Goal: Task Accomplishment & Management: Use online tool/utility

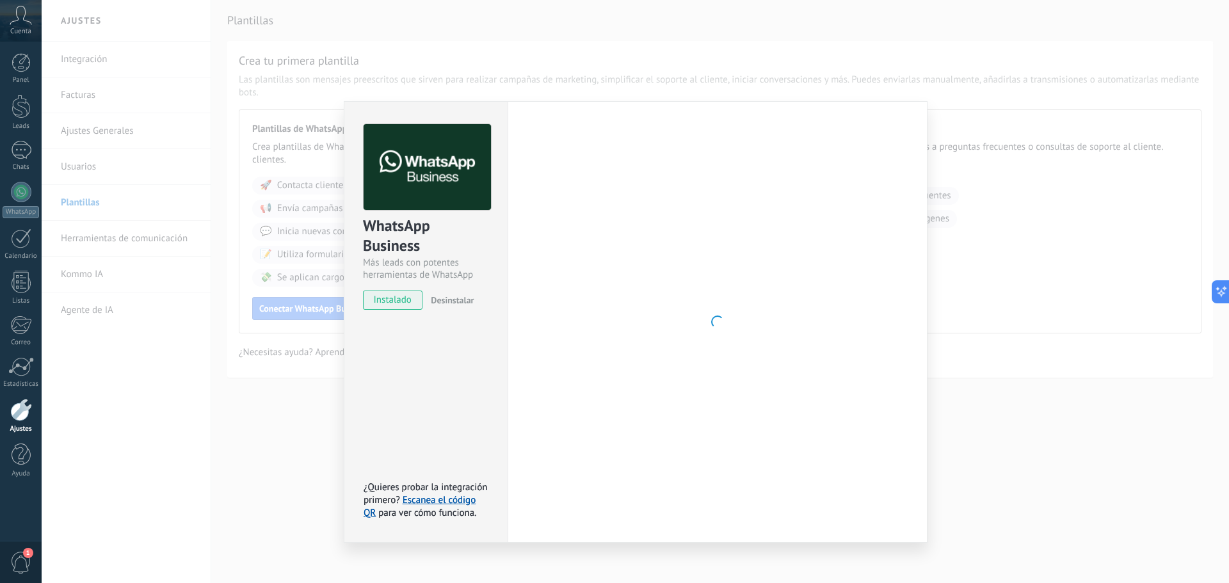
click at [678, 329] on div at bounding box center [718, 322] width 380 height 396
click at [385, 300] on span "instalado" at bounding box center [393, 300] width 58 height 19
click at [1011, 439] on div "WhatsApp Business Más leads con potentes herramientas de WhatsApp instalado Des…" at bounding box center [636, 291] width 1188 height 583
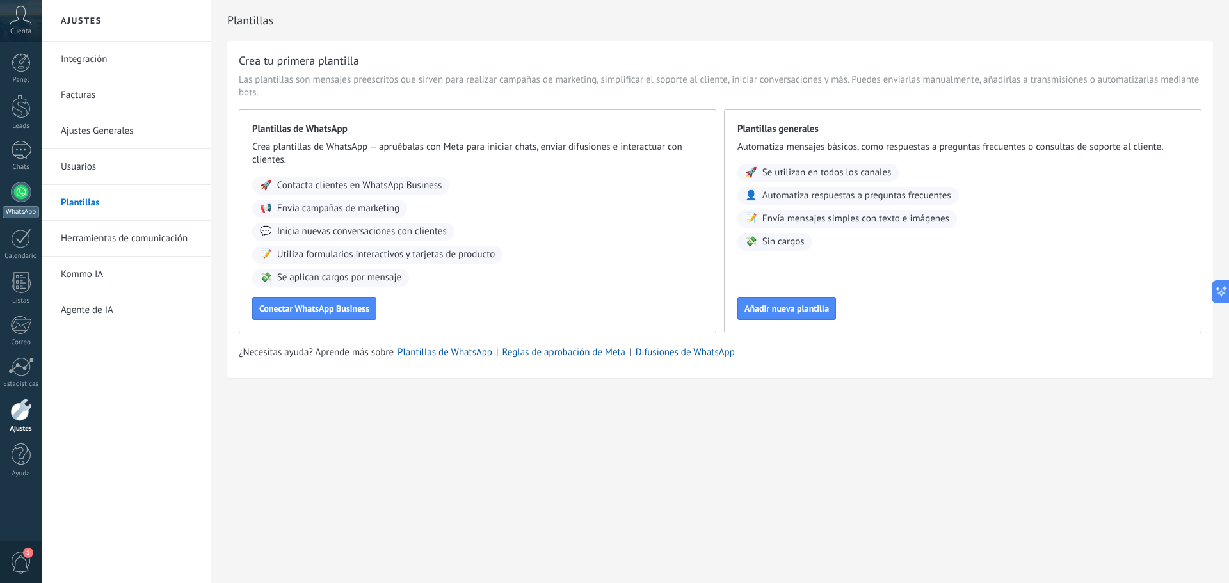
click at [29, 197] on div at bounding box center [21, 192] width 20 height 20
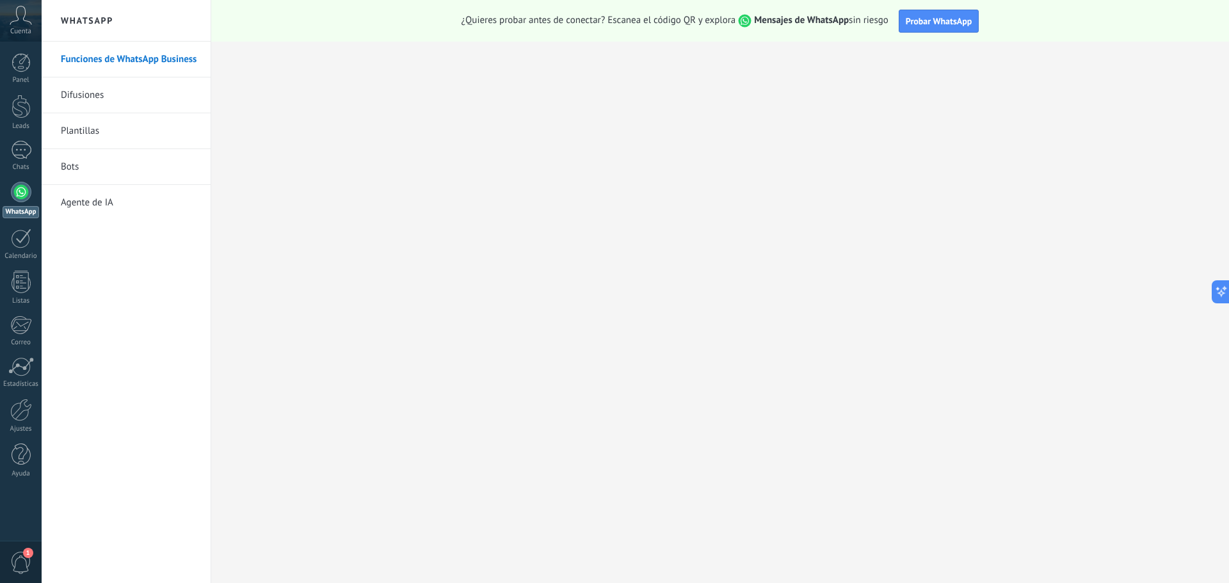
click at [827, 13] on div "¿Quieres probar antes de conectar? Escanea el código QR y explora Mensajes de W…" at bounding box center [720, 21] width 1018 height 42
click at [956, 22] on span "Probar WhatsApp" at bounding box center [939, 21] width 67 height 12
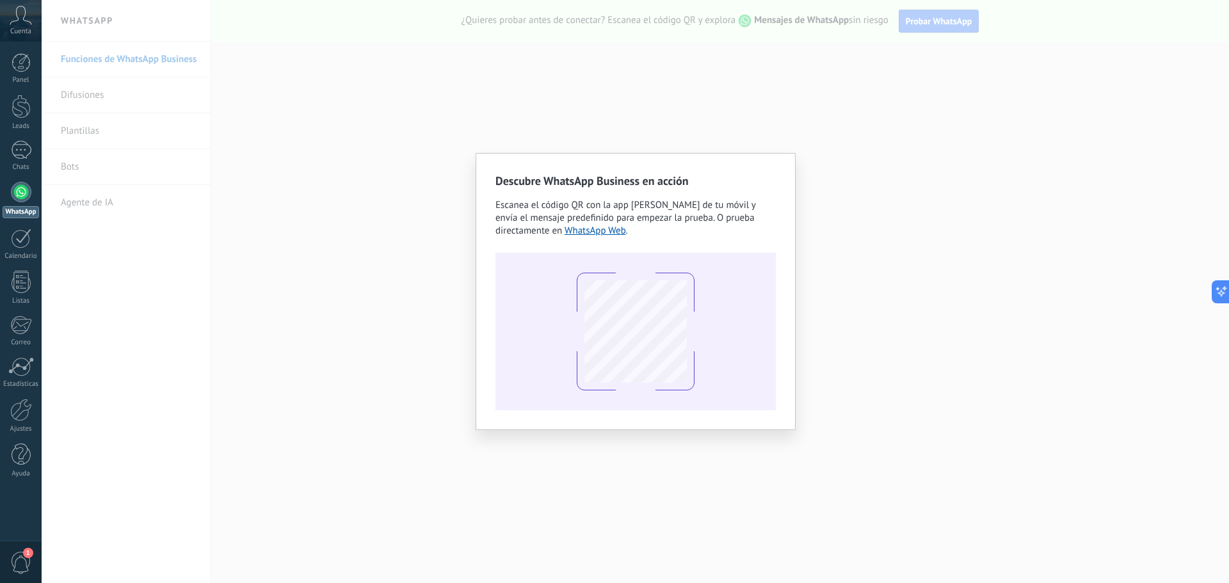
click at [834, 164] on div "Descubre WhatsApp Business en acción Escanea el código QR con la app [PERSON_NA…" at bounding box center [636, 291] width 1188 height 583
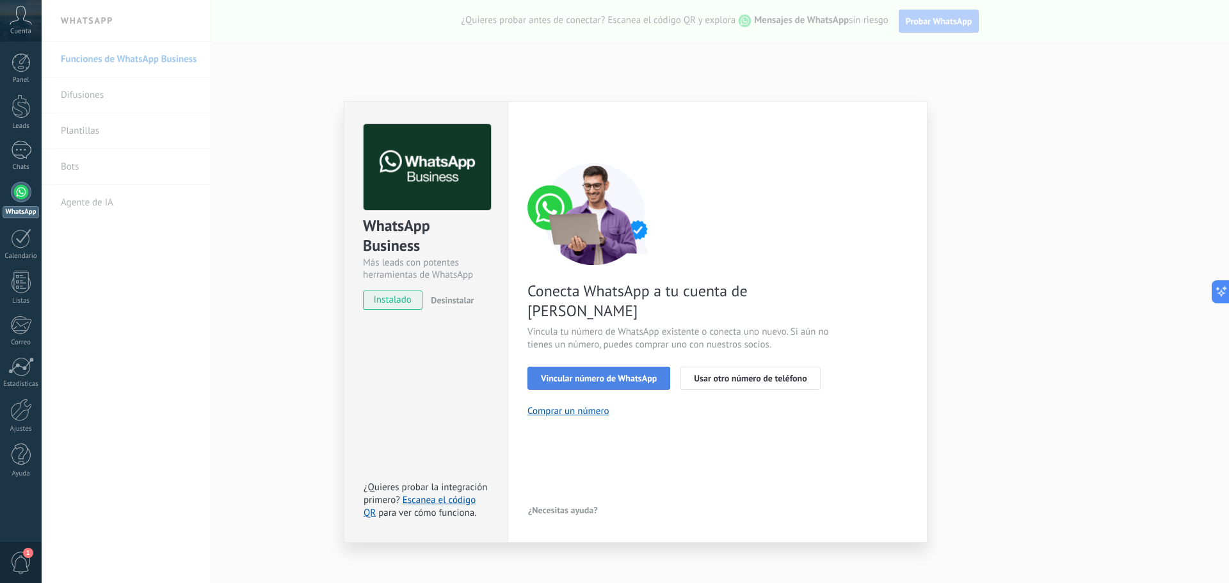
click at [617, 367] on button "Vincular número de WhatsApp" at bounding box center [599, 378] width 143 height 23
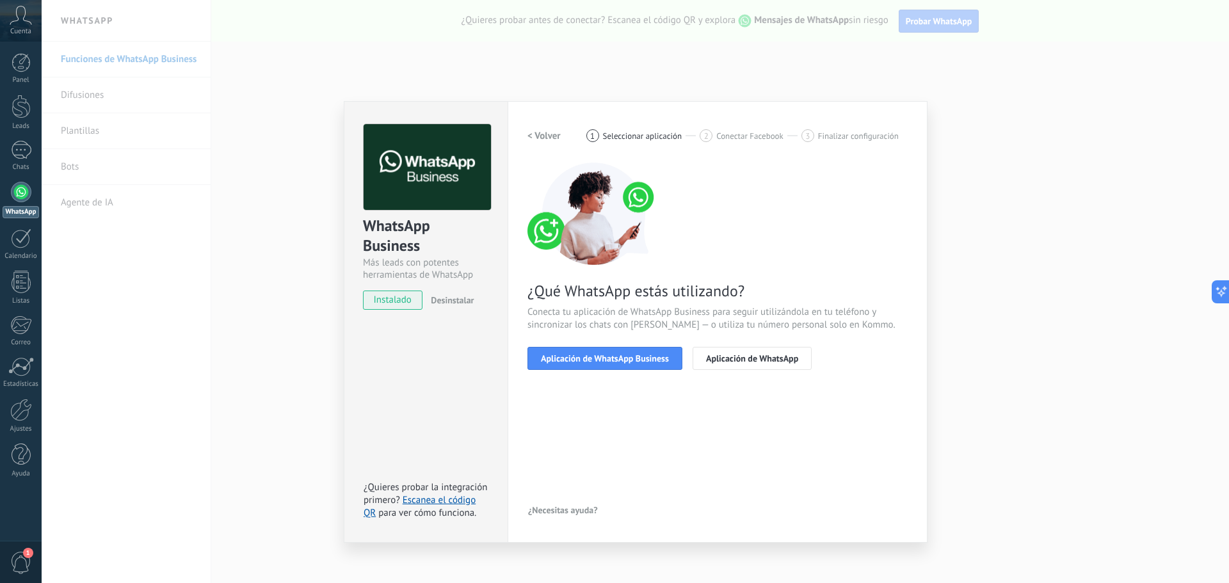
click at [979, 437] on div "WhatsApp Business Más leads con potentes herramientas de WhatsApp instalado Des…" at bounding box center [636, 291] width 1188 height 583
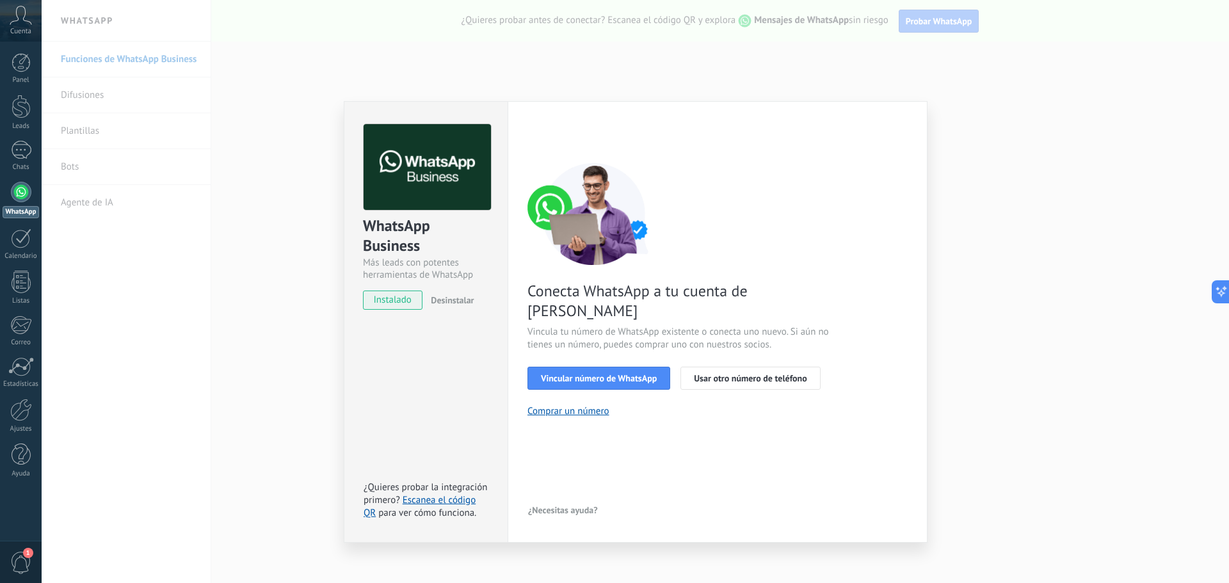
click at [458, 291] on div "Desinstalar" at bounding box center [450, 300] width 48 height 19
click at [789, 367] on button "Usar otro número de teléfono" at bounding box center [751, 378] width 140 height 23
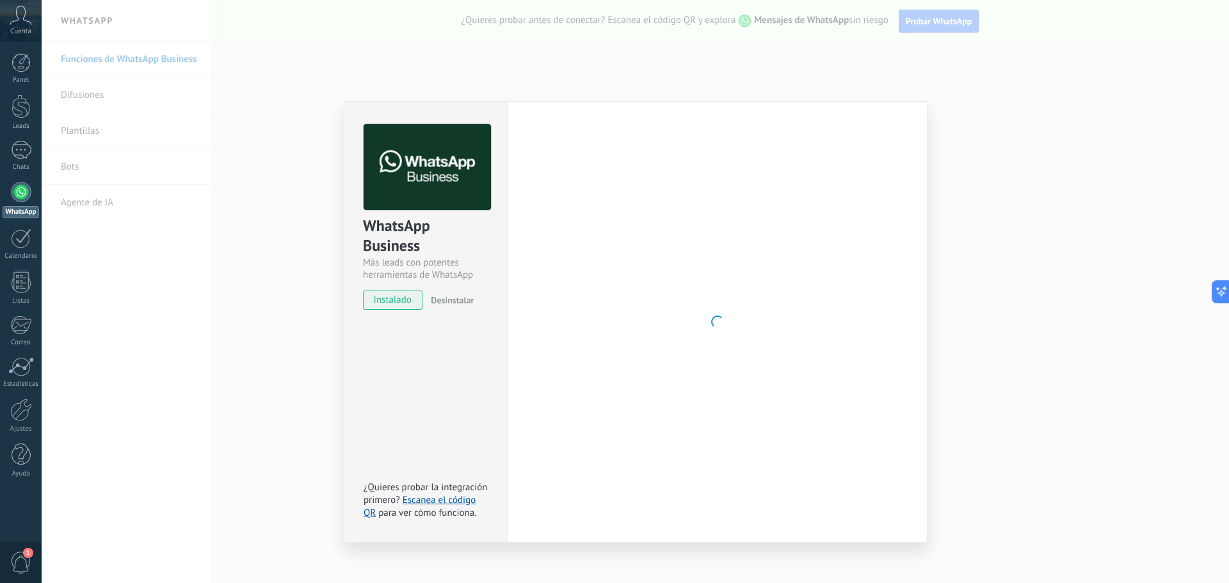
click at [1067, 168] on div "WhatsApp Business Más leads con potentes herramientas de WhatsApp instalado Des…" at bounding box center [636, 291] width 1188 height 583
